Goal: Information Seeking & Learning: Learn about a topic

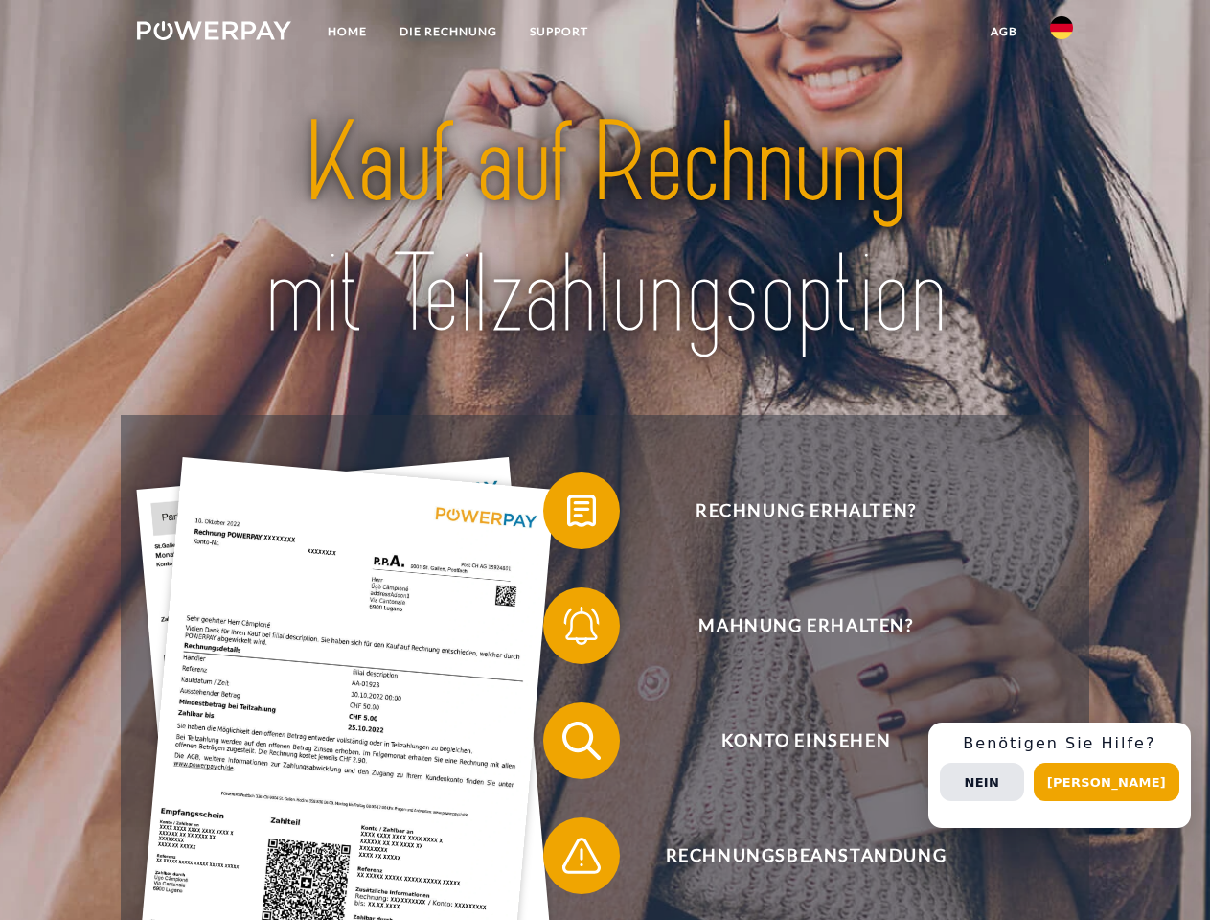
click at [214, 34] on img at bounding box center [214, 30] width 154 height 19
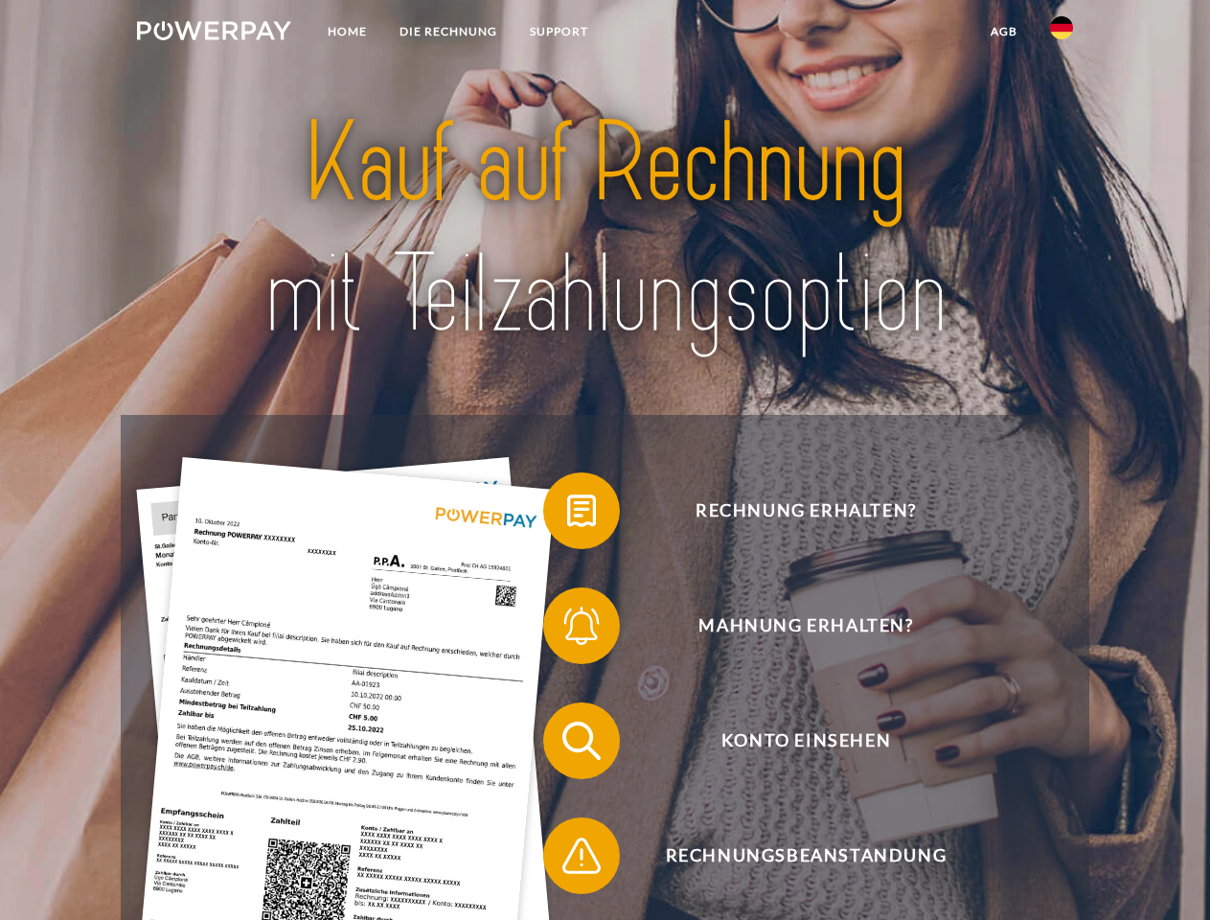
click at [1062, 34] on img at bounding box center [1061, 27] width 23 height 23
click at [1003, 32] on link "agb" at bounding box center [1003, 31] width 59 height 34
click at [567, 515] on span at bounding box center [553, 511] width 96 height 96
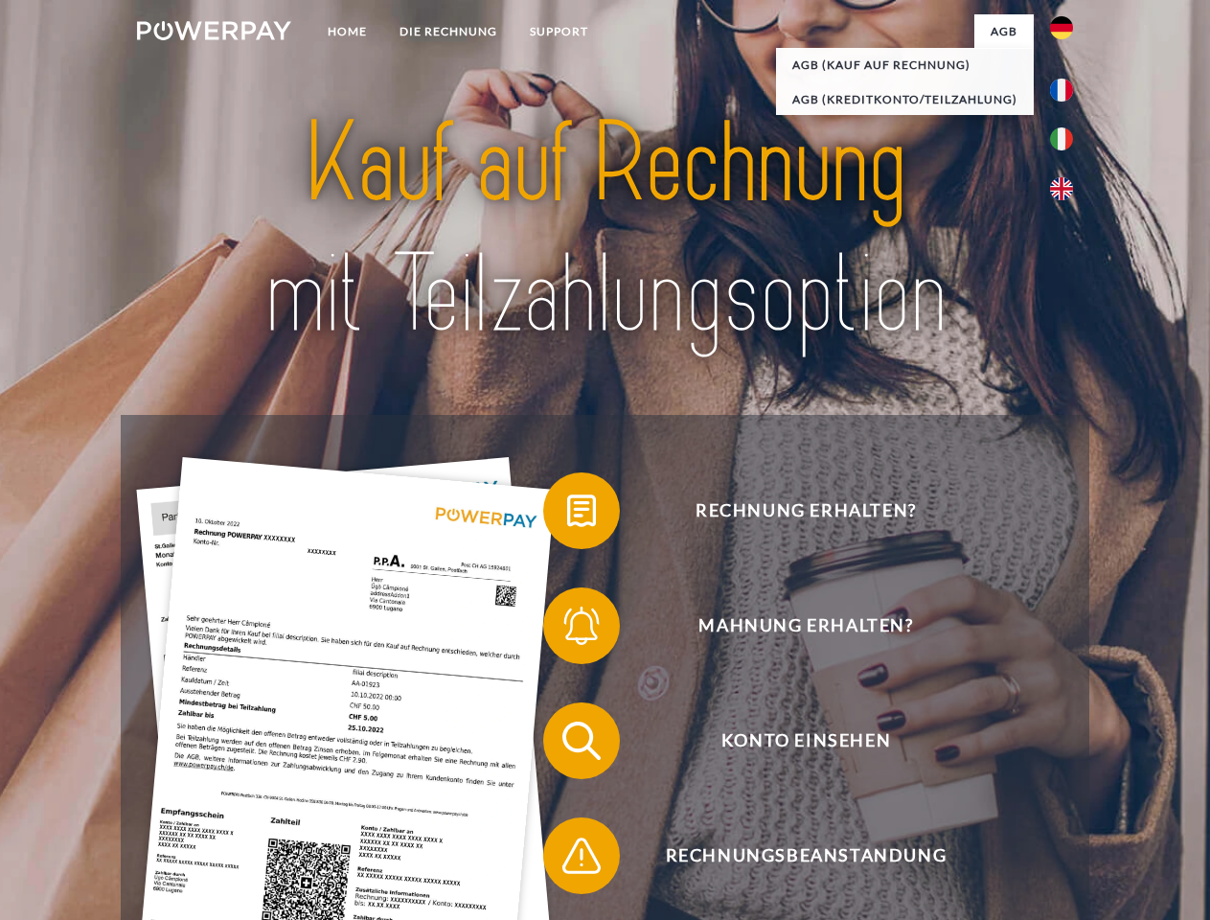
click at [567, 630] on span at bounding box center [553, 626] width 96 height 96
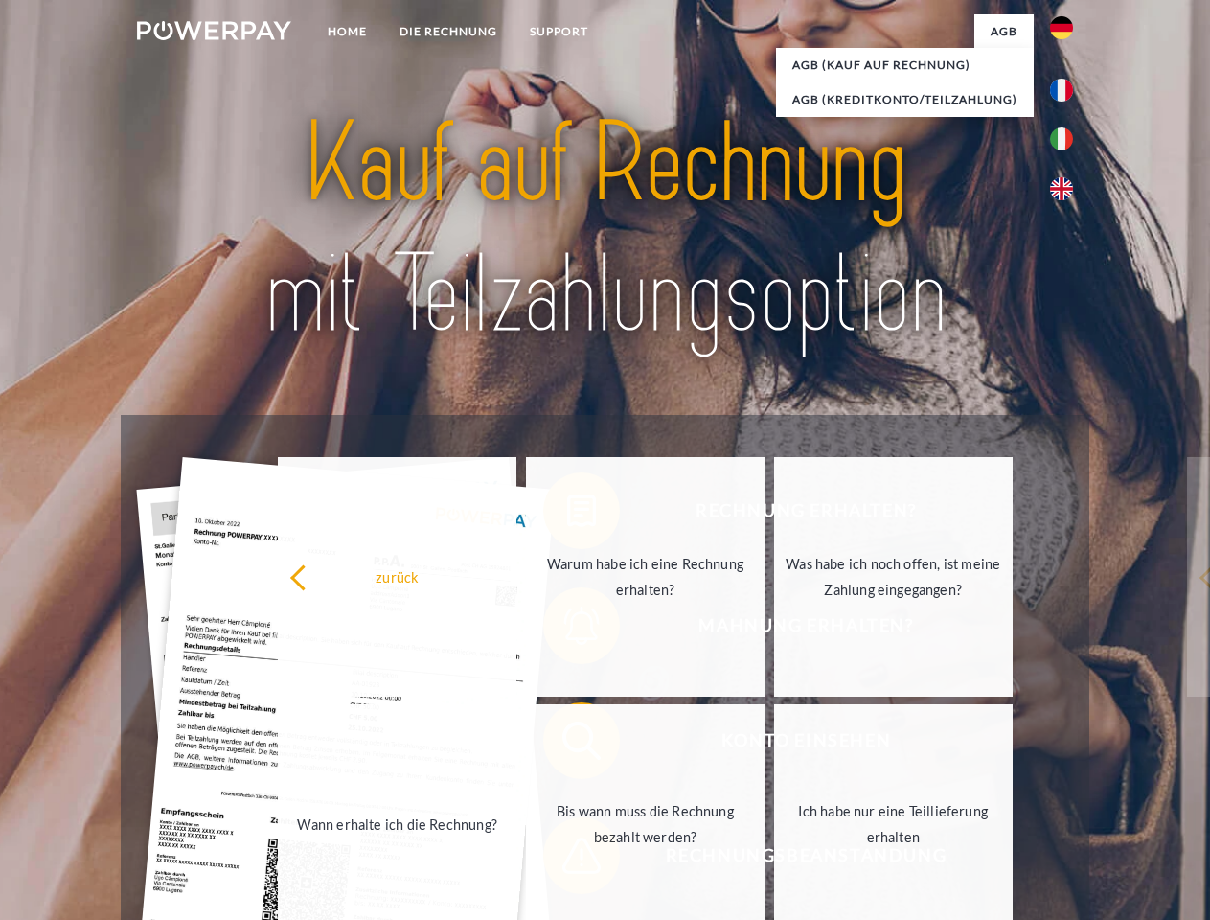
click at [567, 744] on link "Bis wann muss die Rechnung bezahlt werden?" at bounding box center [645, 824] width 239 height 240
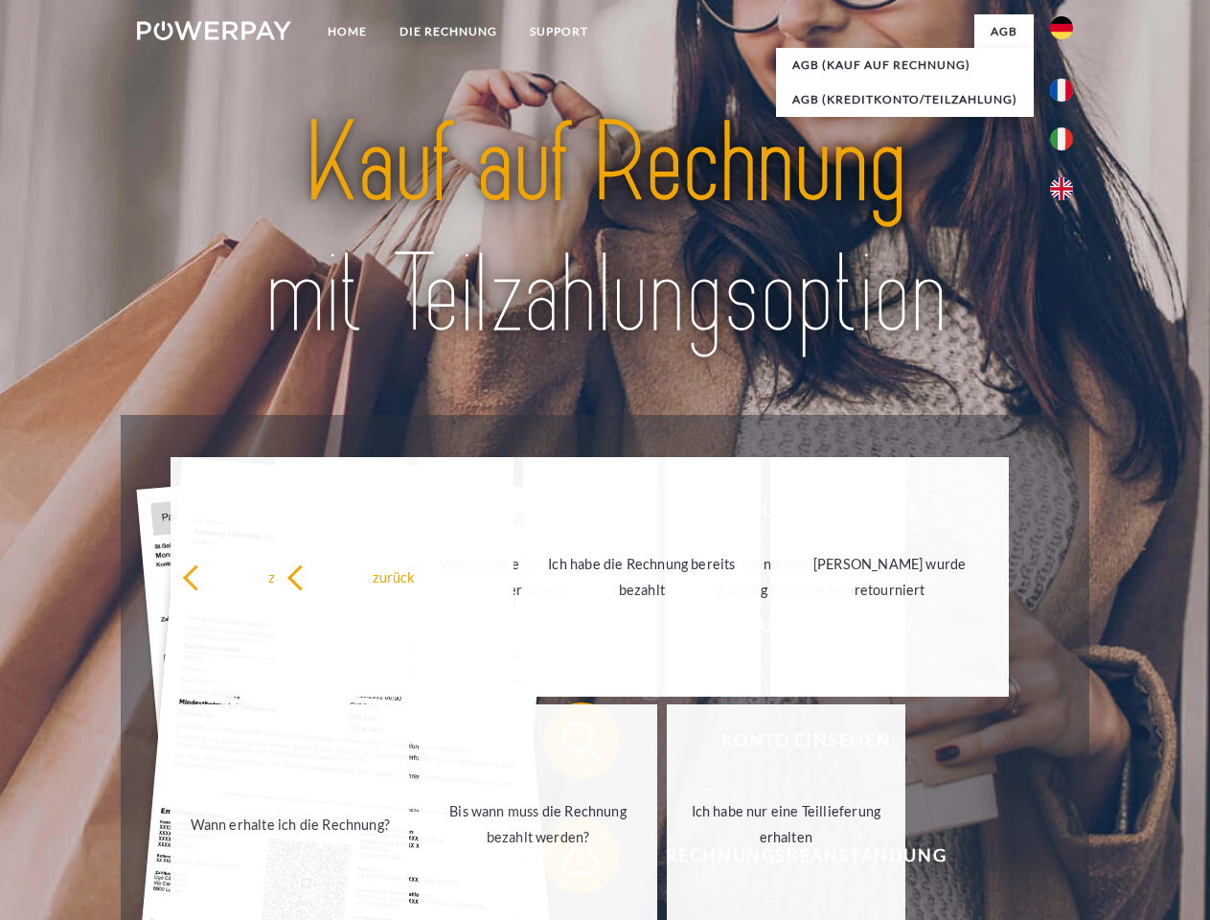
click at [567, 859] on span at bounding box center [553, 856] width 96 height 96
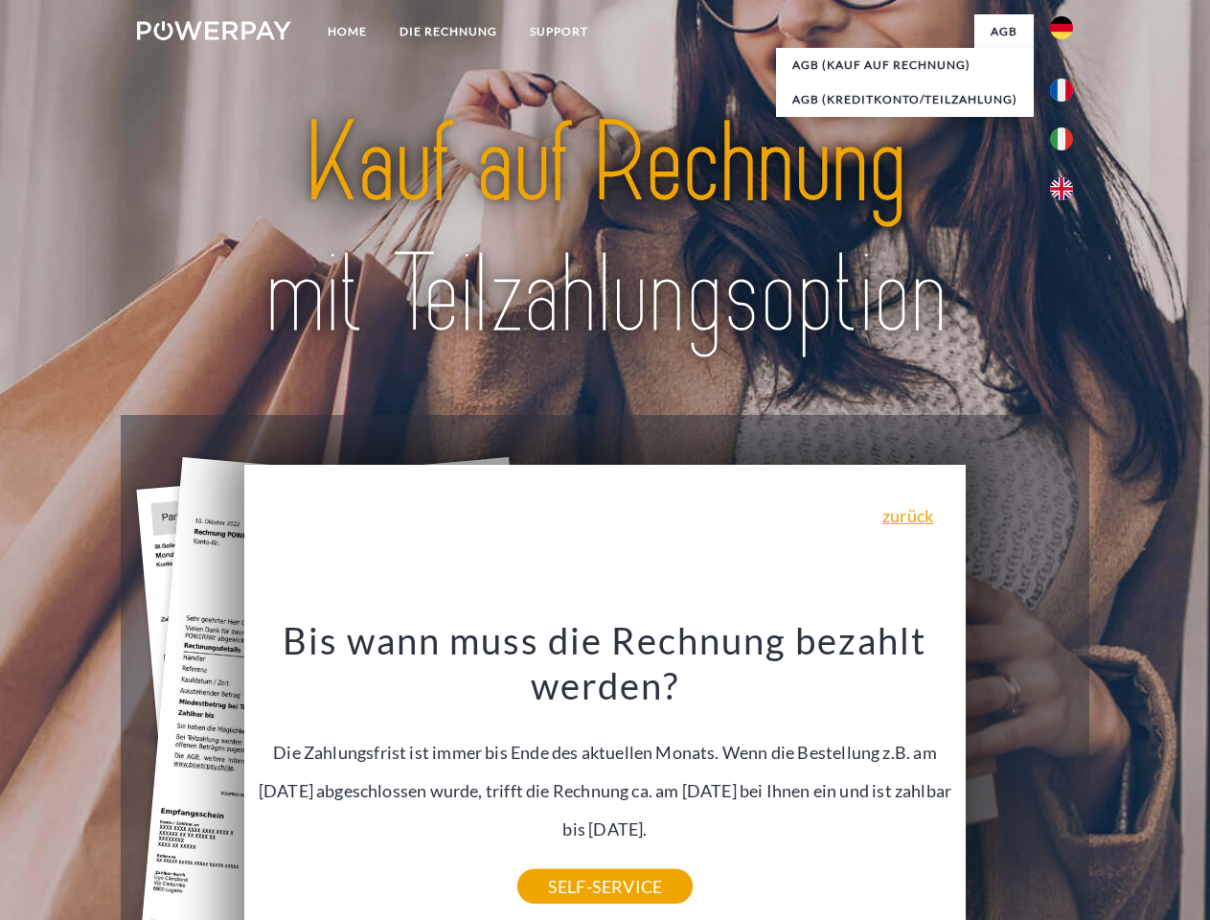
click at [1066, 775] on div "Rechnung erhalten? Mahnung erhalten? Konto einsehen" at bounding box center [605, 798] width 968 height 767
click at [1019, 779] on span "Konto einsehen" at bounding box center [805, 740] width 469 height 77
click at [1113, 782] on header "Home DIE RECHNUNG SUPPORT" at bounding box center [605, 661] width 1210 height 1323
